Goal: Information Seeking & Learning: Find specific fact

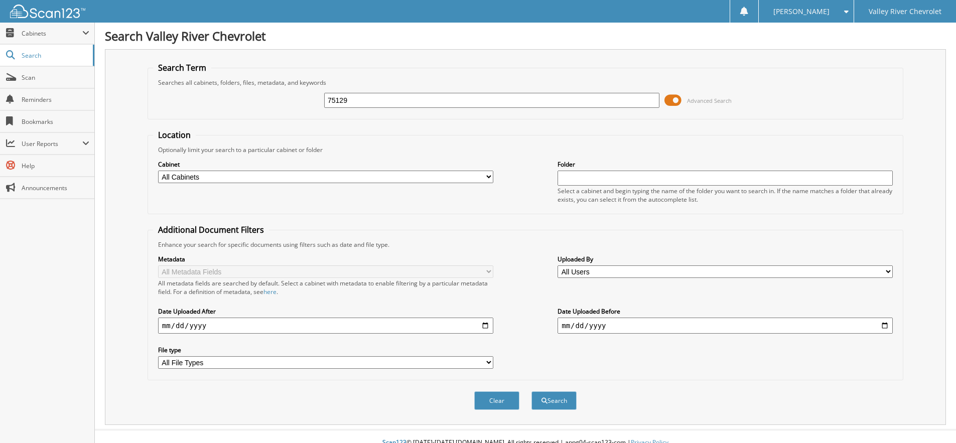
type input "75129"
click at [531, 391] on button "Search" at bounding box center [553, 400] width 45 height 19
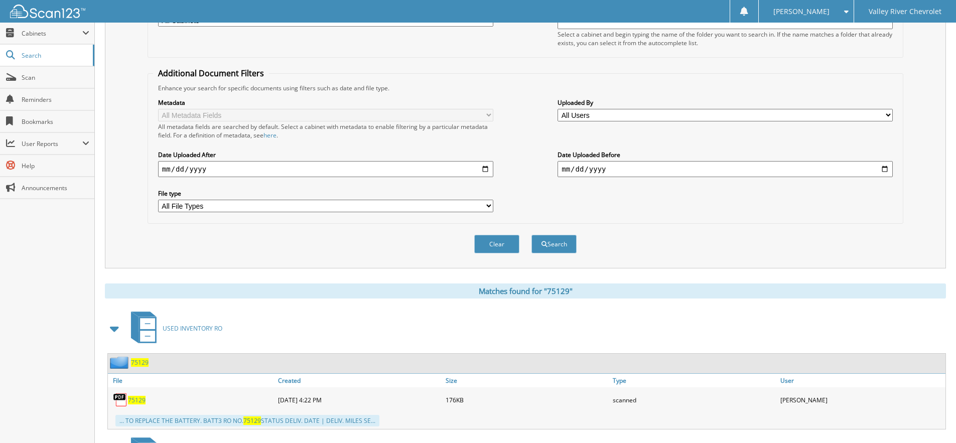
scroll to position [301, 0]
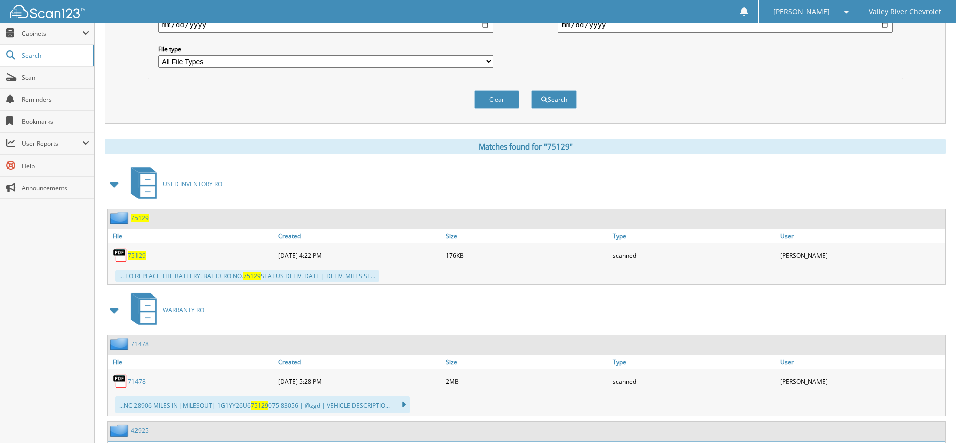
click at [138, 219] on span "75129" at bounding box center [140, 218] width 18 height 9
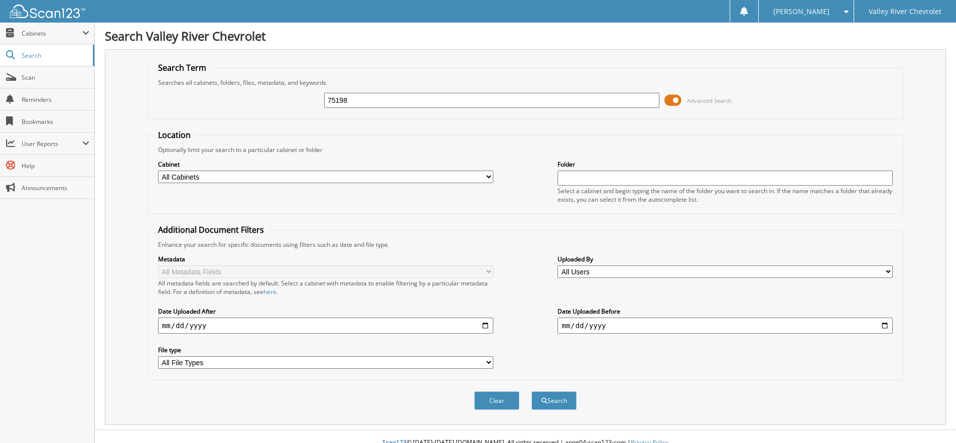
type input "75198"
click at [531, 391] on button "Search" at bounding box center [553, 400] width 45 height 19
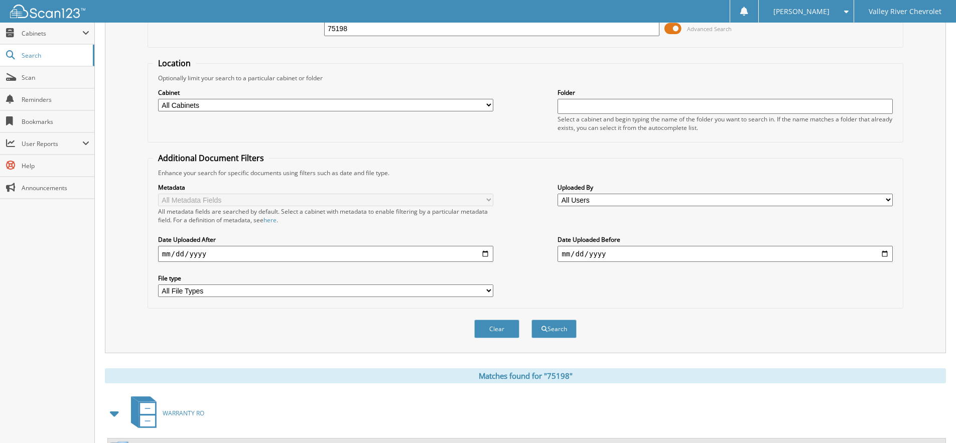
scroll to position [201, 0]
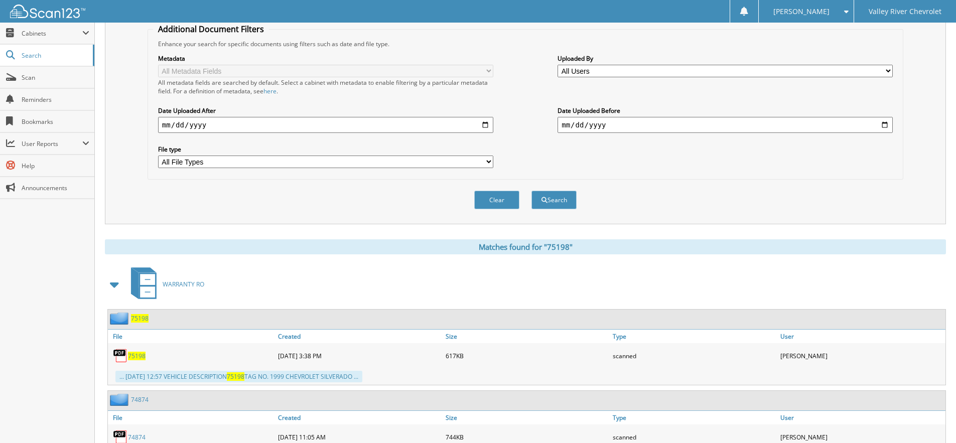
click at [138, 357] on span "75198" at bounding box center [137, 356] width 18 height 9
